Goal: Task Accomplishment & Management: Use online tool/utility

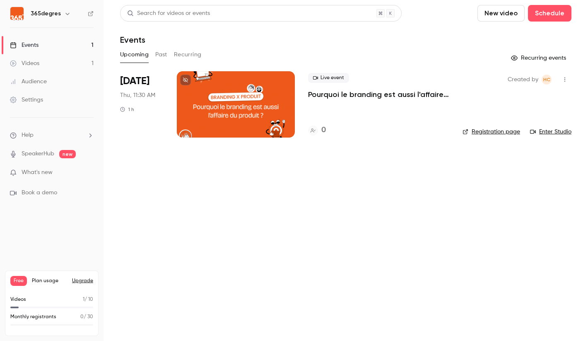
click at [328, 93] on p "Pourquoi le branding est aussi l'affaire du produit ?" at bounding box center [378, 95] width 141 height 10
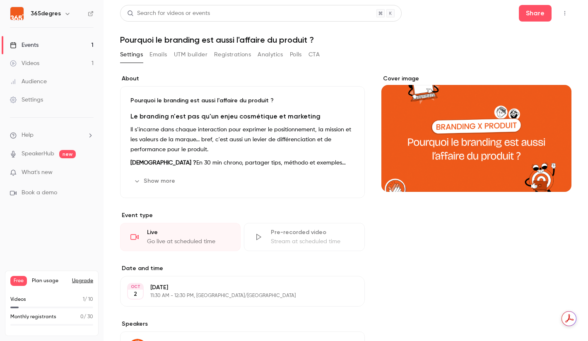
click at [196, 53] on button "UTM builder" at bounding box center [191, 54] width 34 height 13
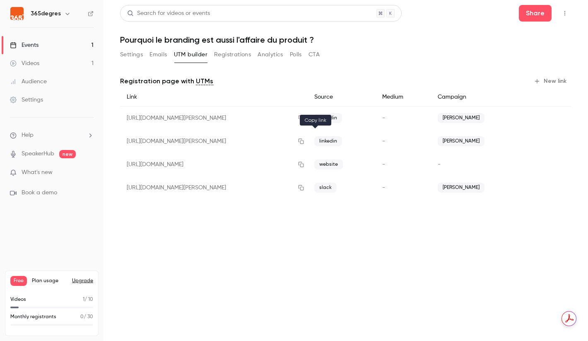
click at [305, 140] on icon "button" at bounding box center [301, 141] width 7 height 6
click at [237, 55] on button "Registrations" at bounding box center [232, 54] width 37 height 13
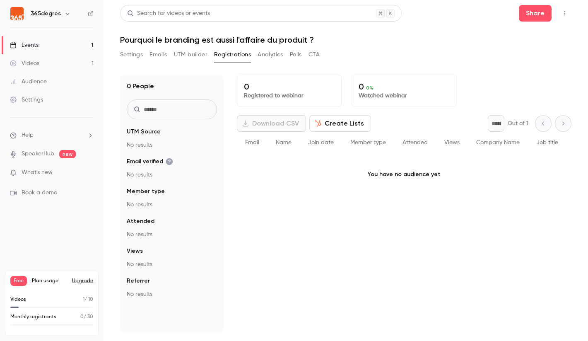
click at [193, 56] on button "UTM builder" at bounding box center [191, 54] width 34 height 13
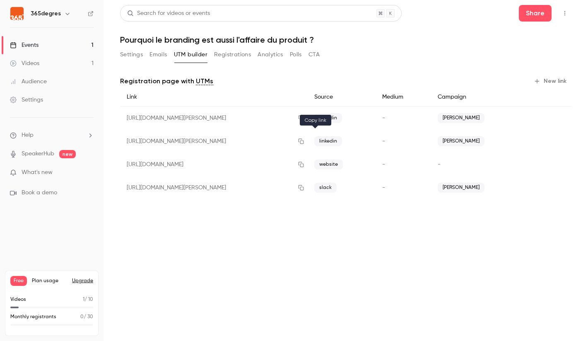
click at [304, 140] on icon "button" at bounding box center [301, 141] width 5 height 5
